Goal: Information Seeking & Learning: Learn about a topic

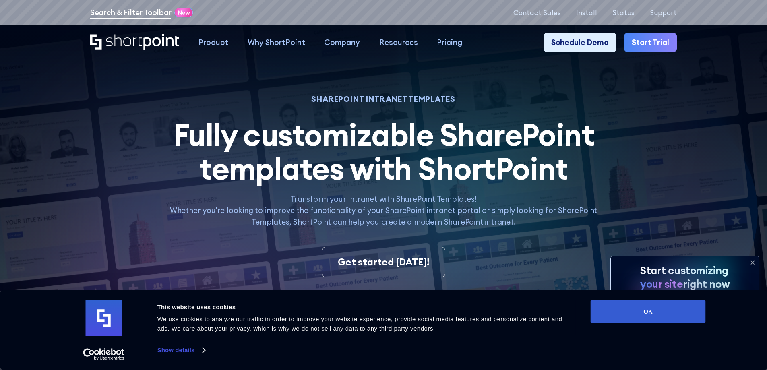
click at [142, 17] on link "Search & Filter Toolbar" at bounding box center [130, 13] width 81 height 12
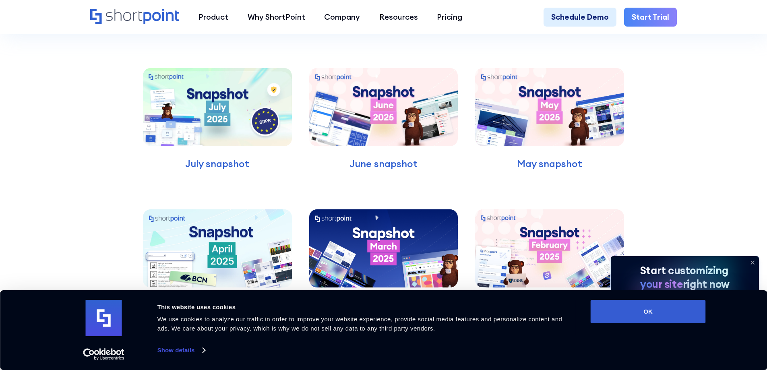
scroll to position [2656, 0]
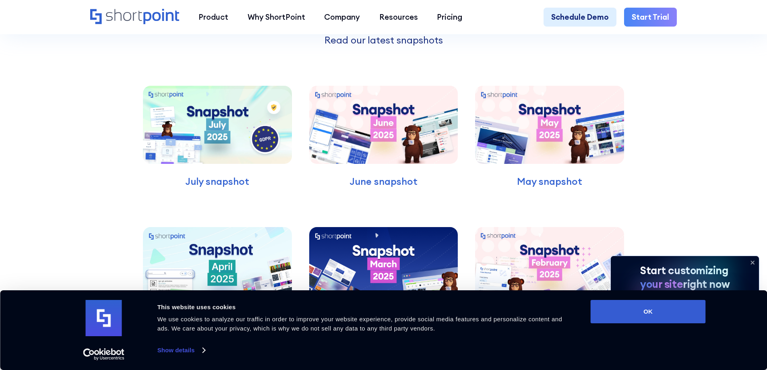
click at [438, 163] on img at bounding box center [383, 125] width 149 height 78
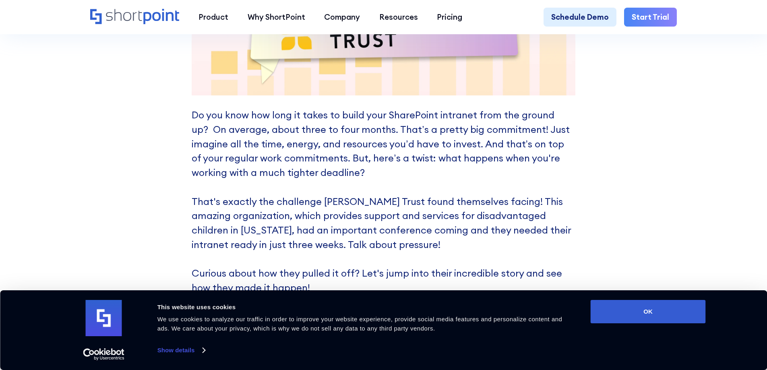
scroll to position [3743, 0]
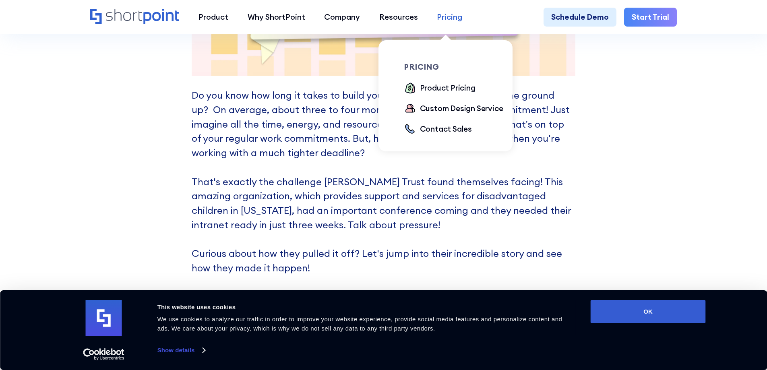
click at [450, 17] on div "Pricing" at bounding box center [449, 17] width 25 height 12
click at [457, 91] on div "Product Pricing" at bounding box center [448, 88] width 56 height 12
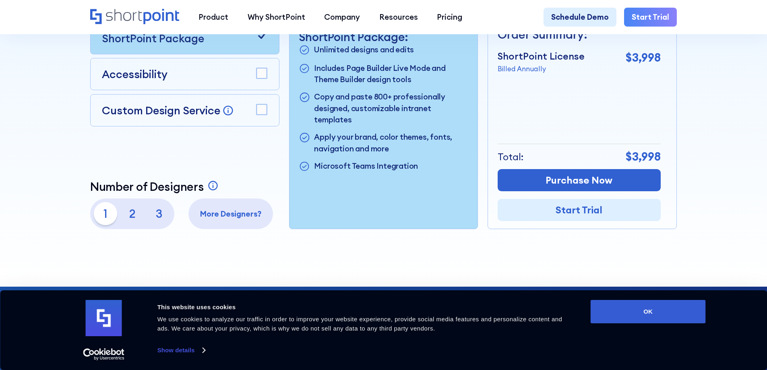
scroll to position [282, 0]
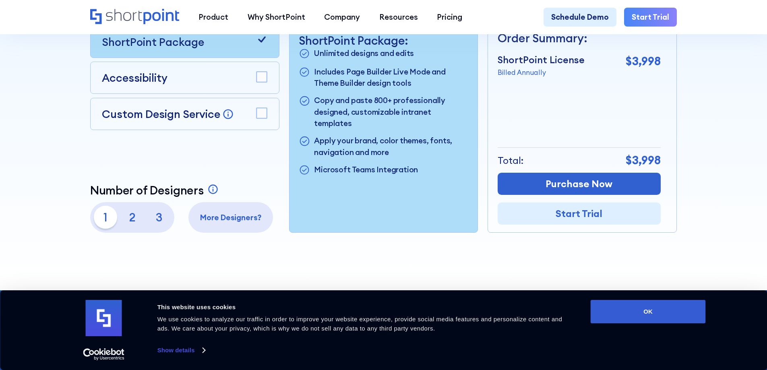
click at [257, 114] on rect at bounding box center [261, 113] width 10 height 10
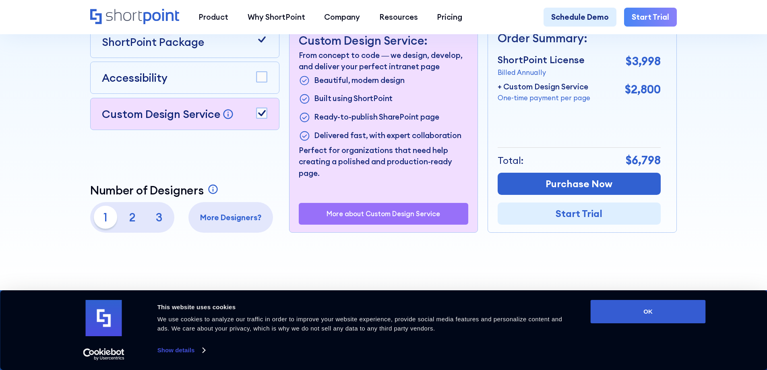
click at [257, 114] on rect at bounding box center [261, 113] width 10 height 10
click at [266, 83] on rect at bounding box center [261, 77] width 10 height 10
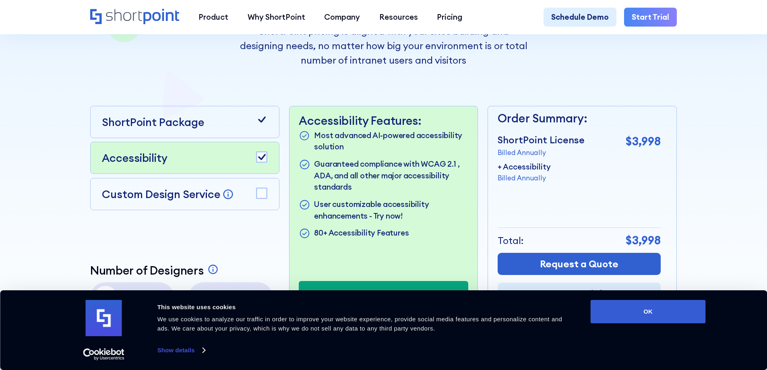
scroll to position [201, 0]
click at [260, 163] on rect at bounding box center [261, 158] width 10 height 10
click at [125, 24] on icon "Home" at bounding box center [134, 16] width 89 height 15
